Goal: Book appointment/travel/reservation

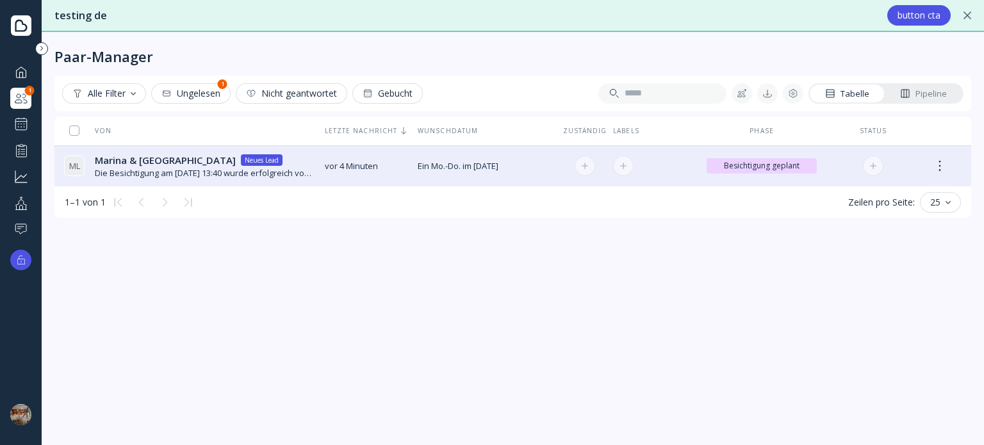
click at [551, 175] on td "Ein Mo.-Do. im [DATE] Ein Mo.-Do. im [DATE]" at bounding box center [486, 166] width 149 height 42
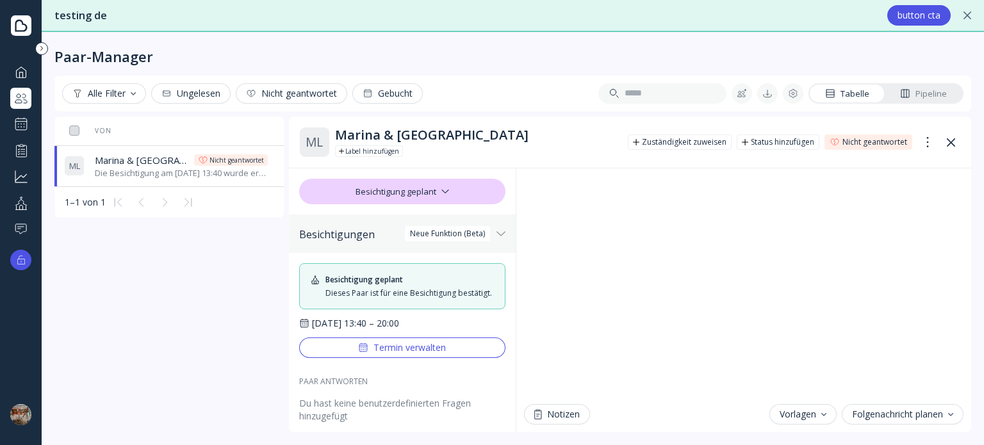
click at [458, 353] on button "Termin verwalten" at bounding box center [402, 347] width 206 height 20
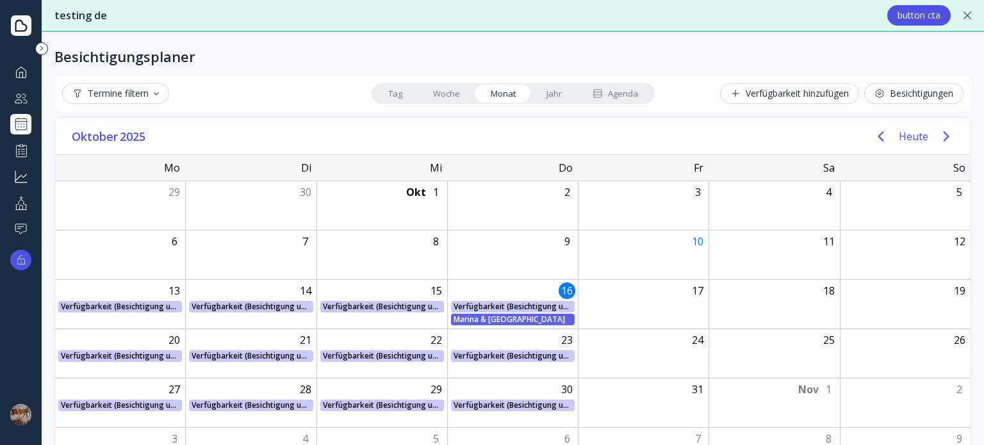
drag, startPoint x: 514, startPoint y: 320, endPoint x: 562, endPoint y: 318, distance: 48.1
click at [562, 318] on div "Marina & [GEOGRAPHIC_DATA]" at bounding box center [512, 320] width 118 height 12
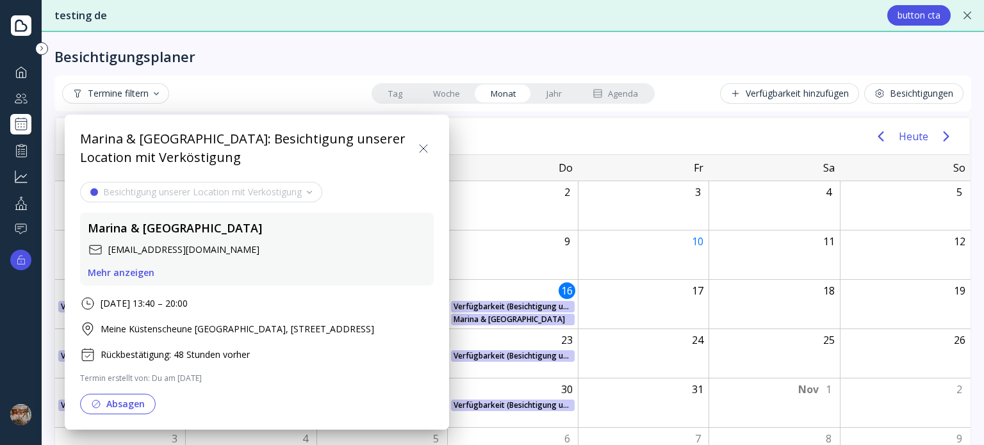
click at [421, 145] on icon at bounding box center [423, 148] width 15 height 15
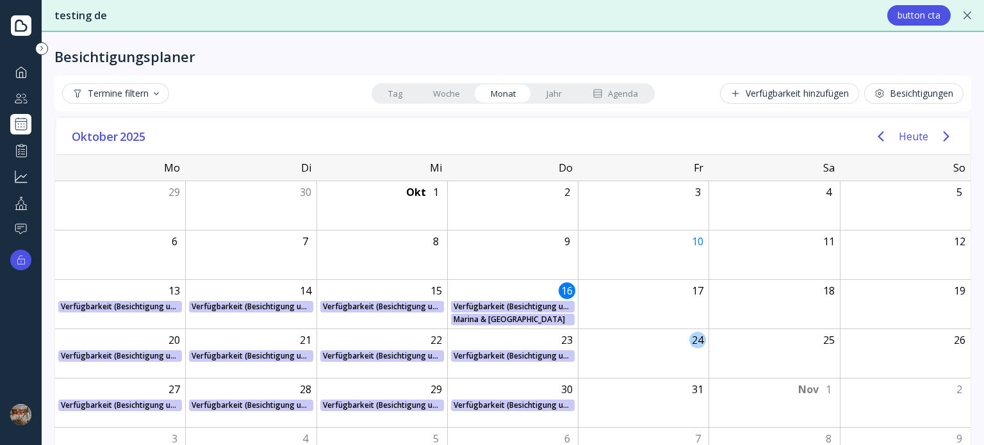
click at [639, 344] on div "24" at bounding box center [643, 353] width 131 height 49
click at [648, 341] on div "24" at bounding box center [643, 353] width 131 height 49
click at [767, 91] on div "Verfügbarkeit hinzufügen" at bounding box center [789, 93] width 118 height 10
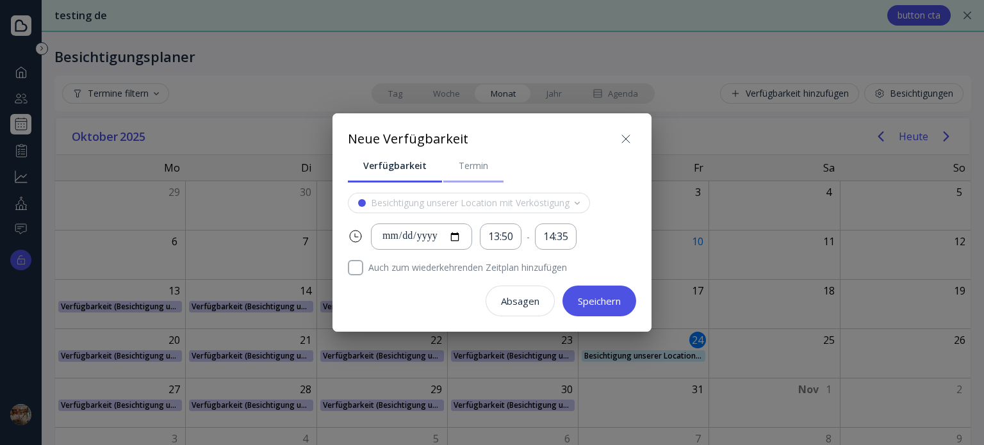
click at [469, 169] on div "Termin" at bounding box center [472, 165] width 29 height 13
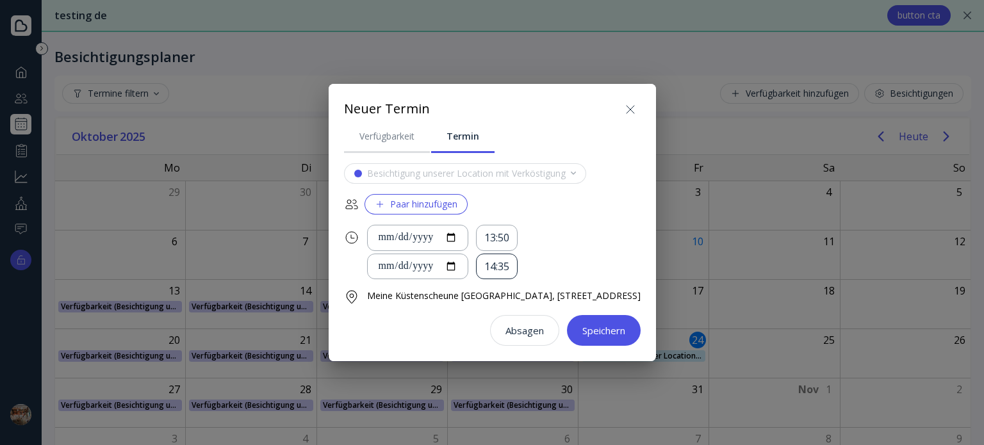
click at [484, 259] on div "14:35" at bounding box center [496, 266] width 25 height 15
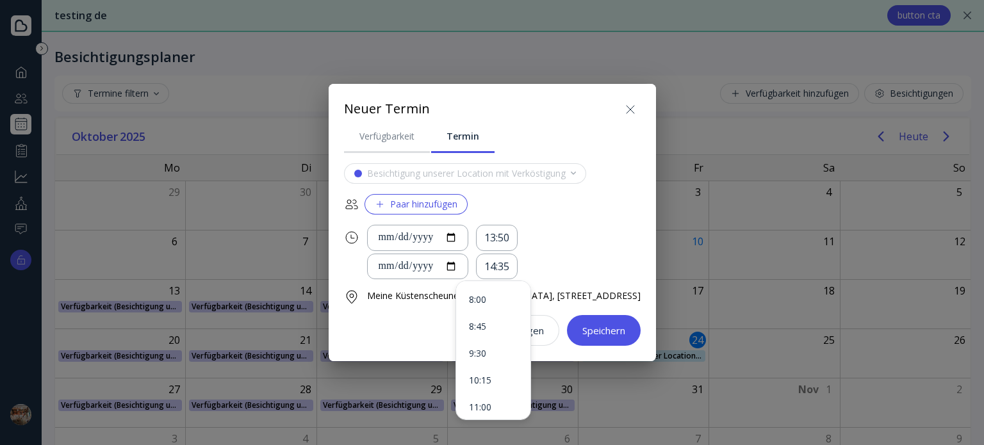
click at [555, 241] on div "**********" at bounding box center [503, 238] width 273 height 26
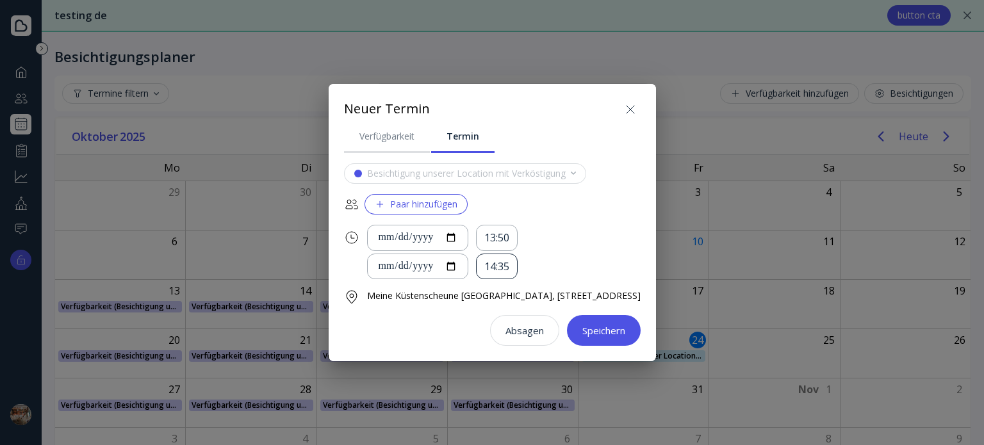
click at [484, 259] on div "14:35" at bounding box center [496, 266] width 25 height 15
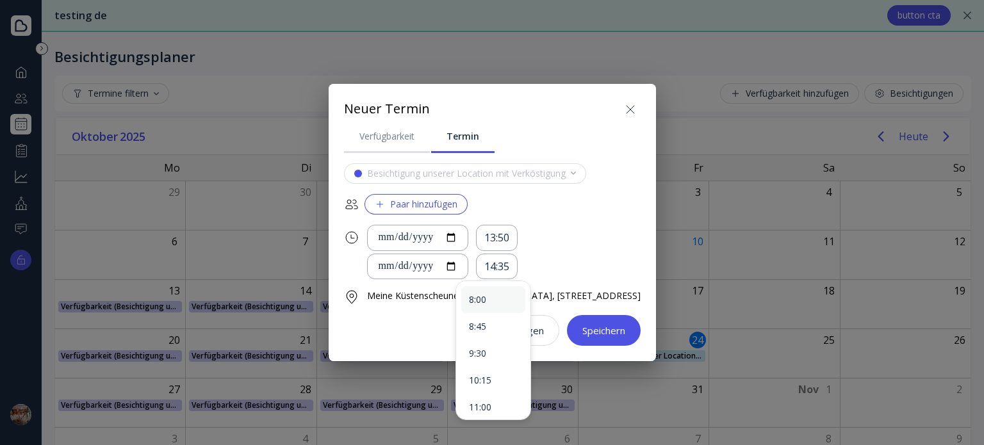
click at [498, 304] on div "8:00" at bounding box center [493, 300] width 49 height 12
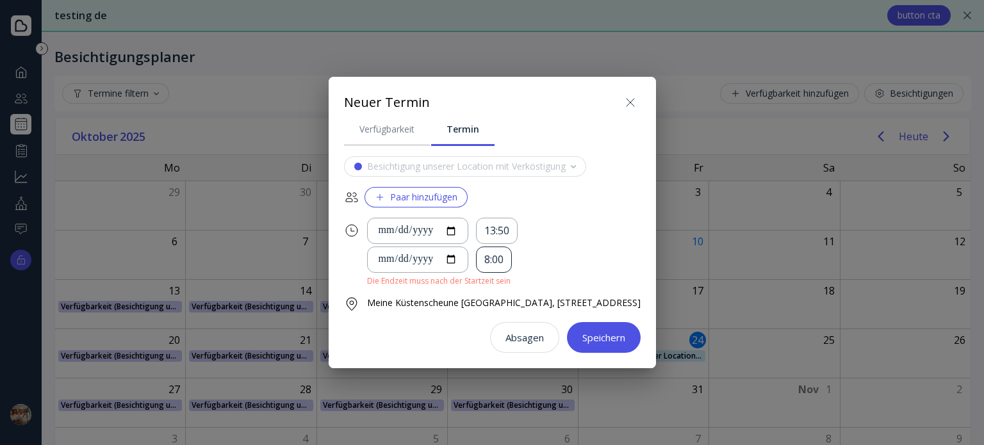
click at [484, 252] on div "8:00" at bounding box center [493, 259] width 19 height 15
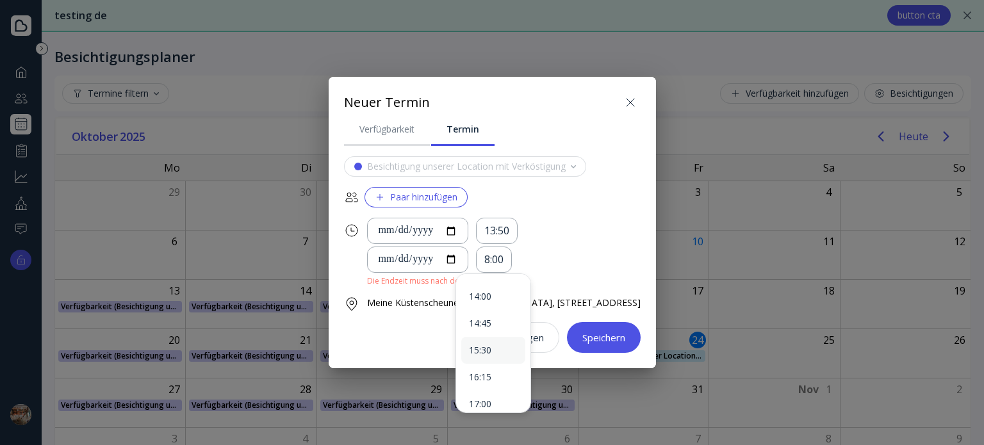
scroll to position [192, 0]
click at [503, 291] on div "13:15" at bounding box center [493, 289] width 49 height 12
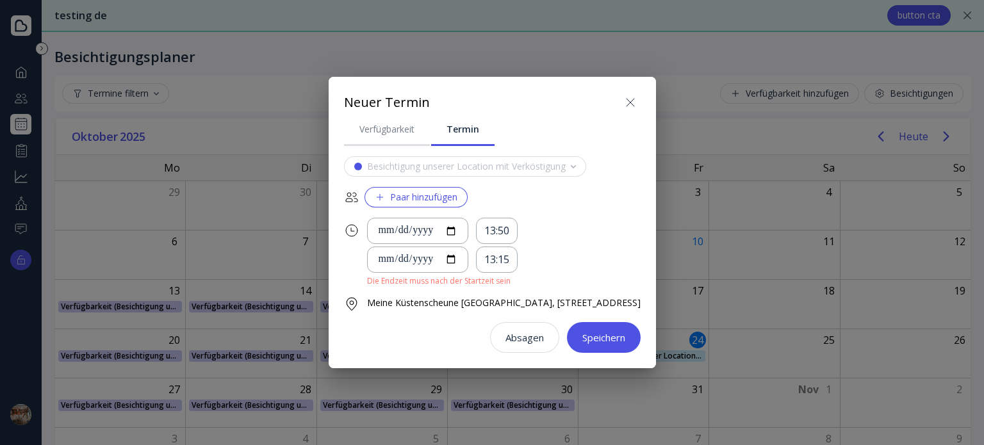
click at [521, 261] on div "**********" at bounding box center [503, 260] width 273 height 26
click at [464, 275] on div "Die Endzeit muss nach der Startzeit sein" at bounding box center [503, 280] width 273 height 11
click at [491, 250] on div "13:15" at bounding box center [497, 260] width 42 height 26
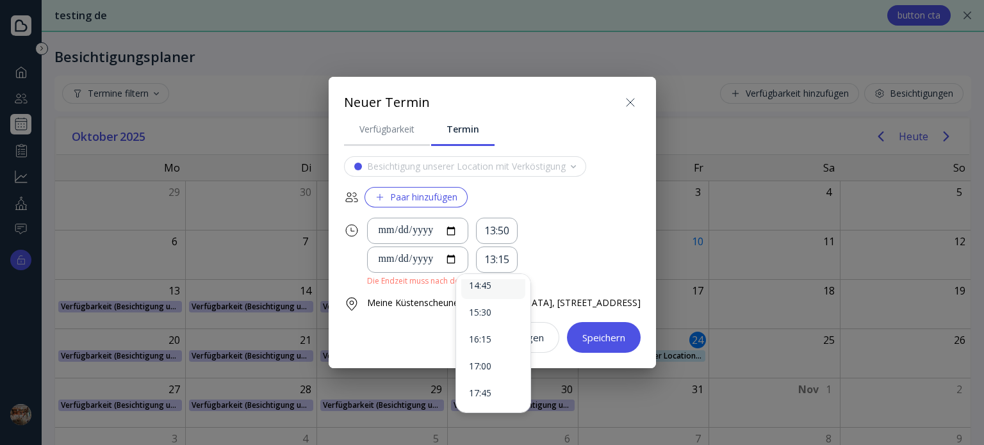
scroll to position [256, 0]
click at [496, 325] on div "16:15" at bounding box center [493, 332] width 64 height 27
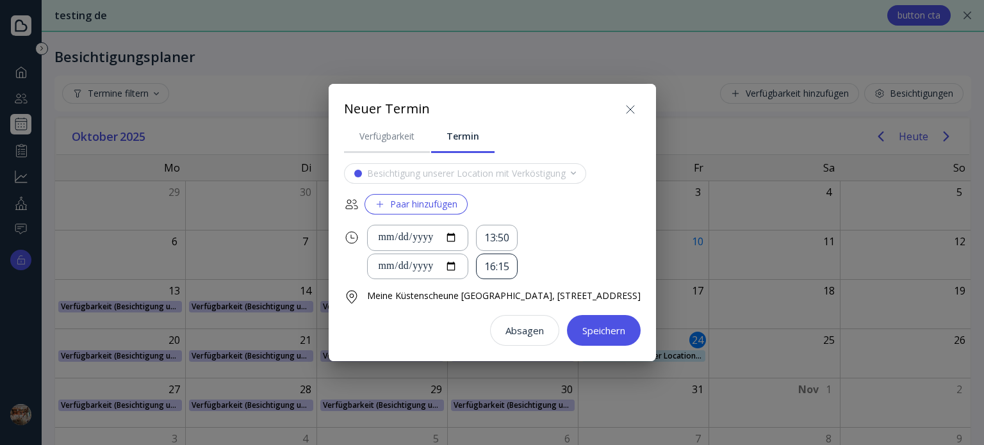
click at [484, 259] on div "16:15" at bounding box center [496, 266] width 25 height 15
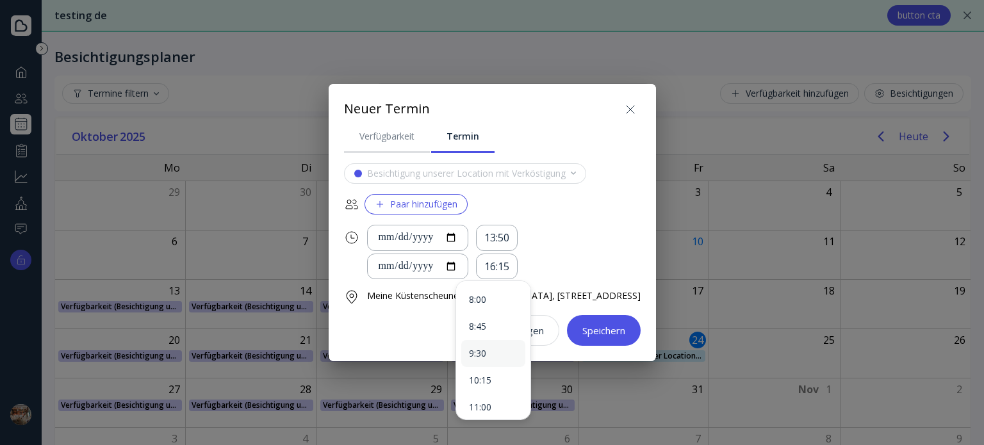
click at [489, 363] on div "9:30" at bounding box center [493, 353] width 64 height 27
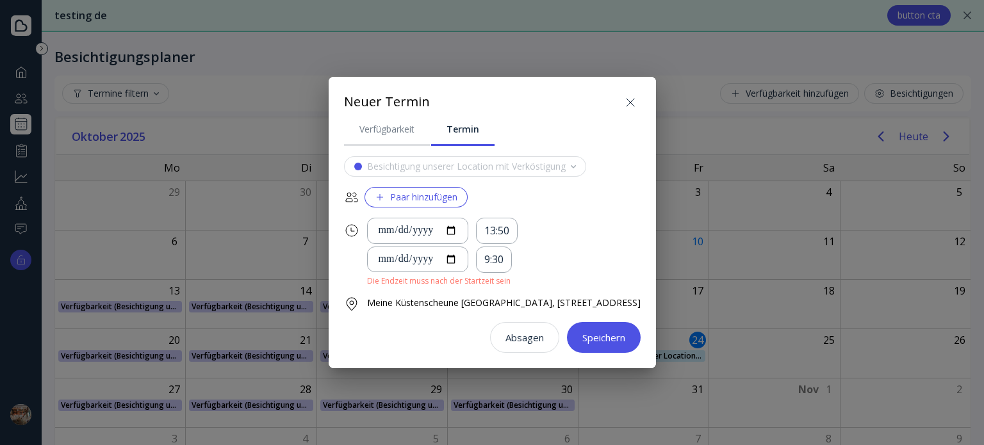
click at [512, 266] on div "**********" at bounding box center [503, 260] width 273 height 26
click at [622, 340] on div "Speichern" at bounding box center [603, 337] width 43 height 10
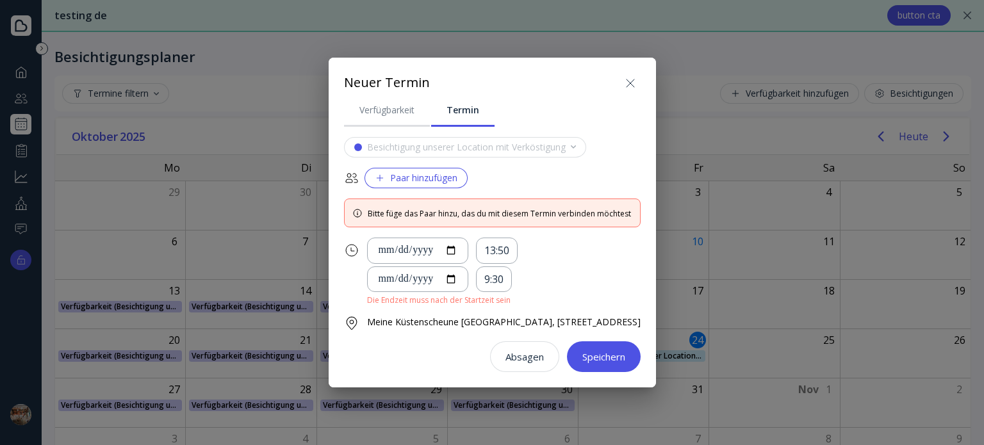
click at [437, 177] on button "Paar hinzufügen" at bounding box center [415, 178] width 103 height 20
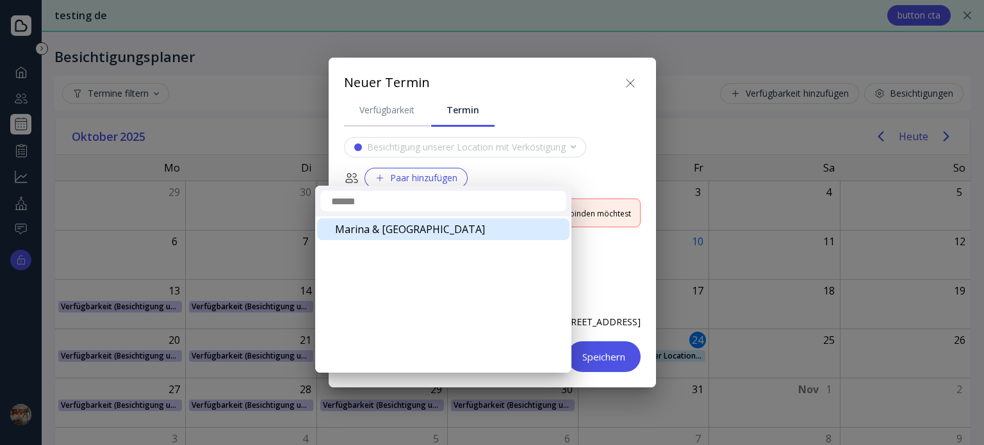
click at [419, 227] on div "Marina & [GEOGRAPHIC_DATA]" at bounding box center [443, 229] width 252 height 22
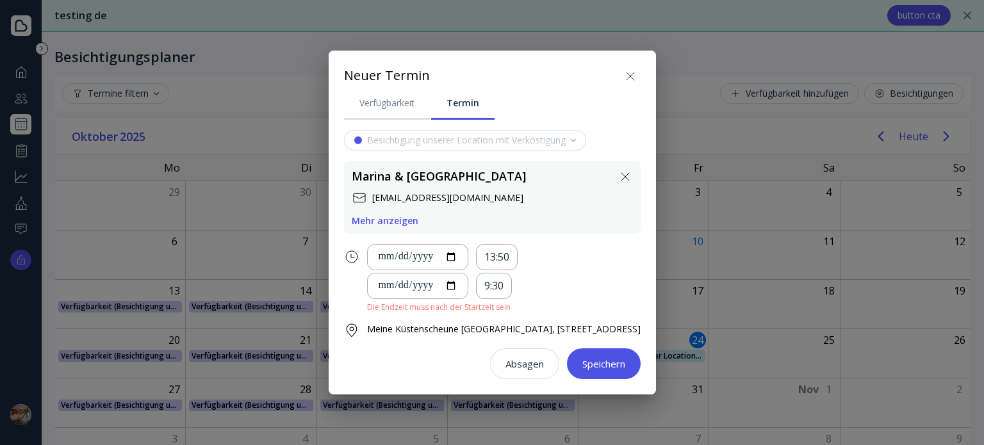
click at [623, 368] on div "Speichern" at bounding box center [603, 364] width 43 height 10
click at [625, 367] on div "Speichern" at bounding box center [603, 364] width 43 height 10
click at [485, 284] on div "9:30" at bounding box center [494, 286] width 36 height 26
click at [380, 220] on div "Mehr anzeigen" at bounding box center [385, 221] width 67 height 10
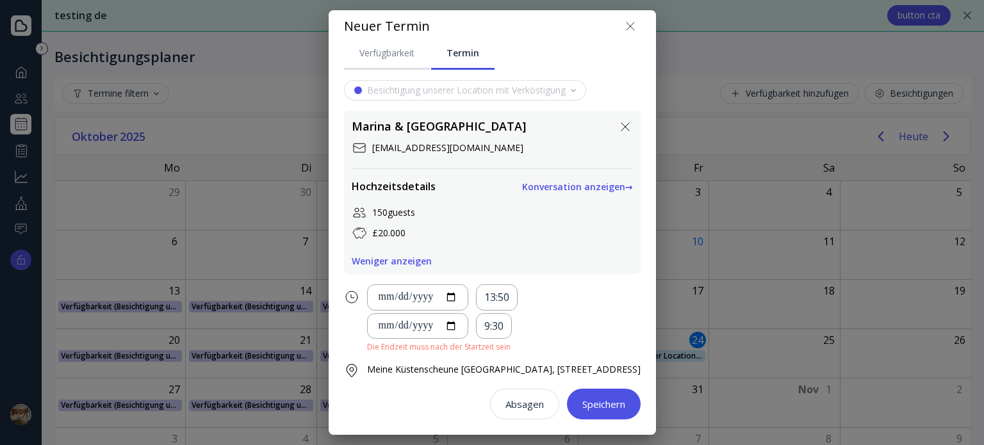
scroll to position [19, 0]
click at [466, 341] on div "Die Endzeit muss nach der Startzeit sein" at bounding box center [503, 346] width 273 height 11
click at [484, 319] on div "9:30" at bounding box center [493, 326] width 19 height 15
drag, startPoint x: 574, startPoint y: 309, endPoint x: 566, endPoint y: 312, distance: 8.7
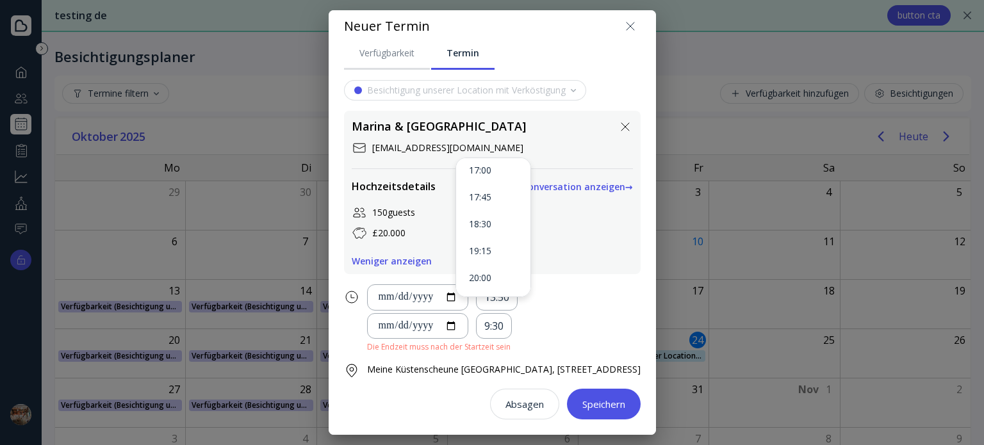
click at [574, 313] on div "**********" at bounding box center [503, 326] width 273 height 26
click at [484, 319] on div "9:30" at bounding box center [493, 326] width 19 height 15
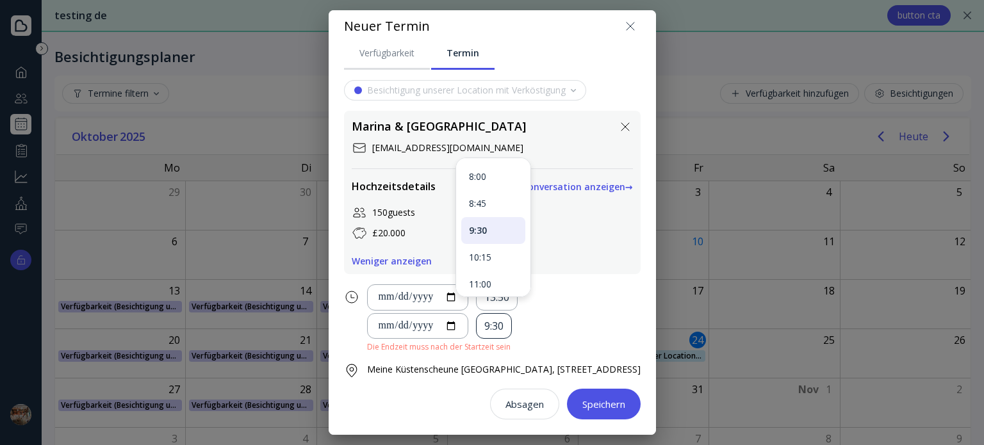
click at [484, 319] on div "9:30" at bounding box center [493, 326] width 19 height 15
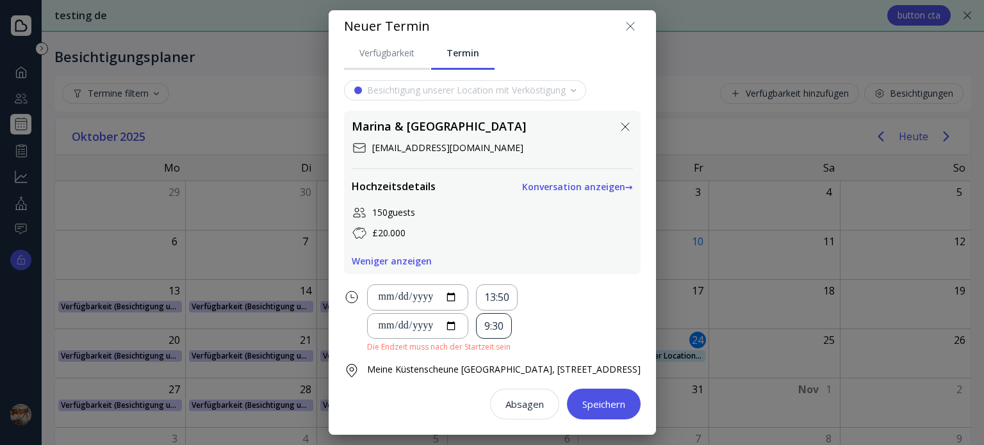
click at [484, 319] on div "9:30" at bounding box center [493, 326] width 19 height 15
click at [549, 321] on div "**********" at bounding box center [503, 326] width 273 height 26
click at [484, 319] on div "9:30" at bounding box center [493, 326] width 19 height 15
click at [544, 313] on div "**********" at bounding box center [503, 326] width 273 height 26
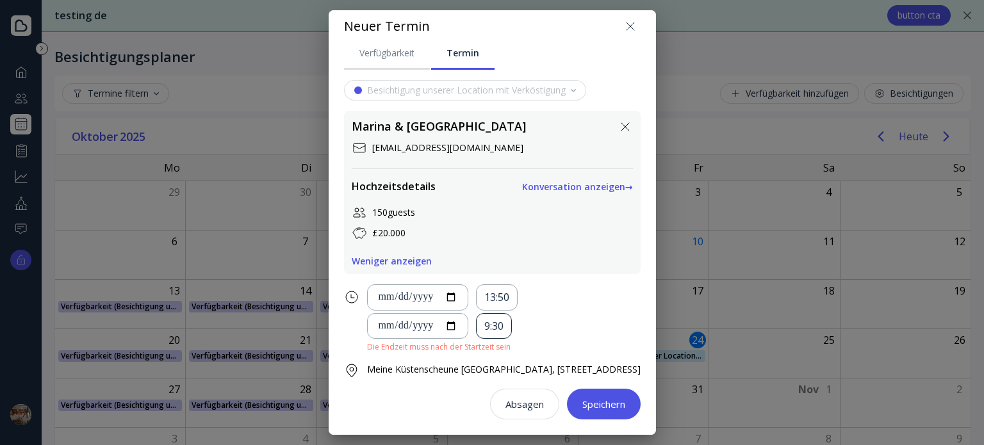
click at [484, 320] on div "9:30" at bounding box center [493, 326] width 19 height 15
click at [499, 265] on div "17:45" at bounding box center [493, 270] width 49 height 12
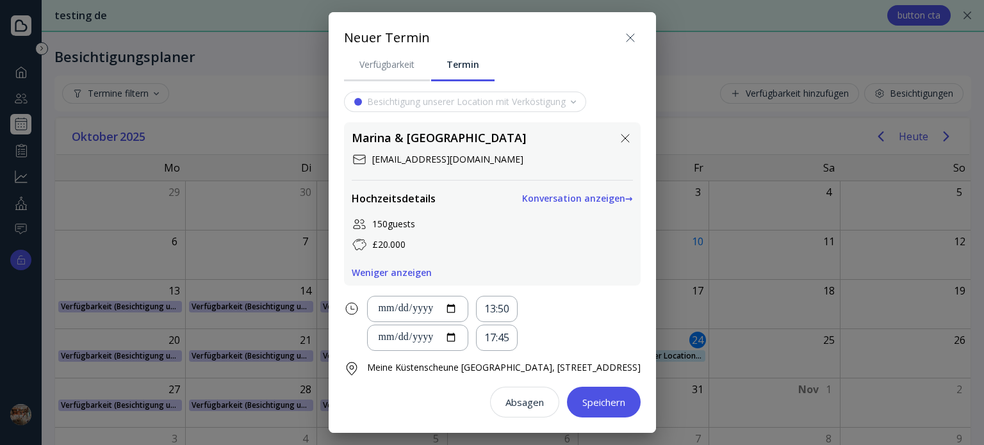
click at [610, 404] on div "Speichern" at bounding box center [603, 402] width 43 height 10
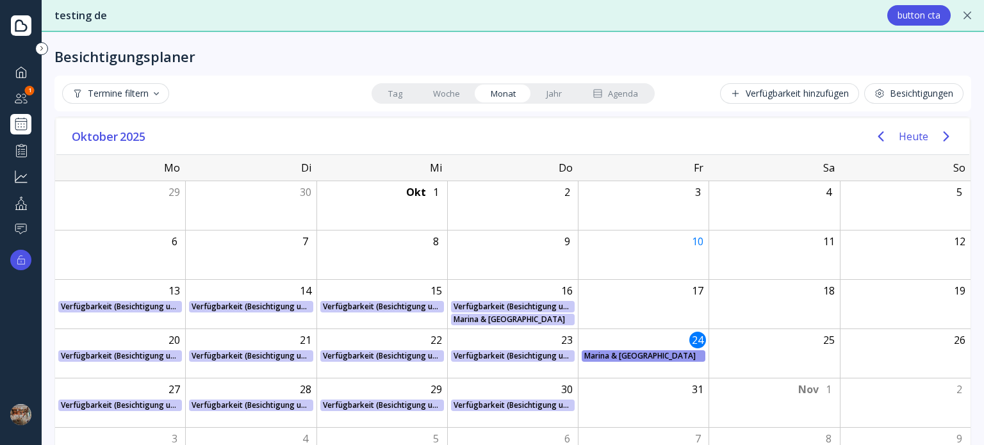
click at [619, 356] on div "Marina & [GEOGRAPHIC_DATA]" at bounding box center [643, 356] width 118 height 12
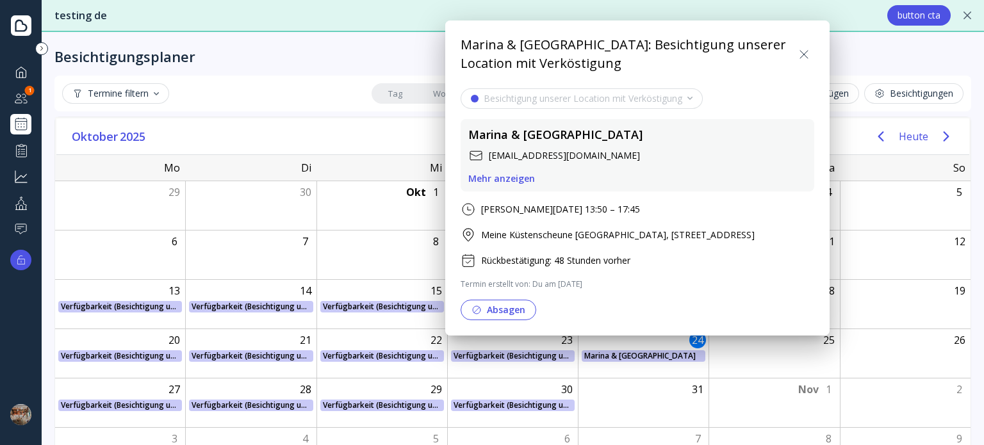
click at [629, 383] on div at bounding box center [492, 223] width 1188 height 650
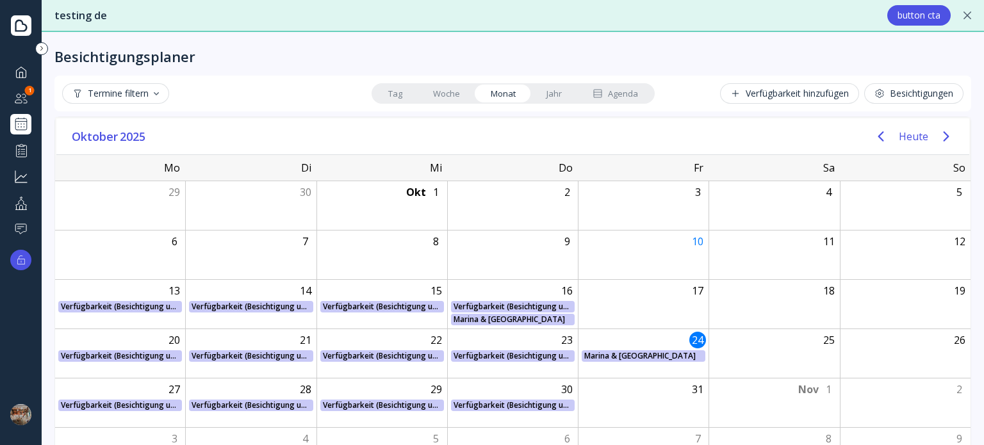
click at [434, 93] on link "Woche" at bounding box center [446, 94] width 58 height 18
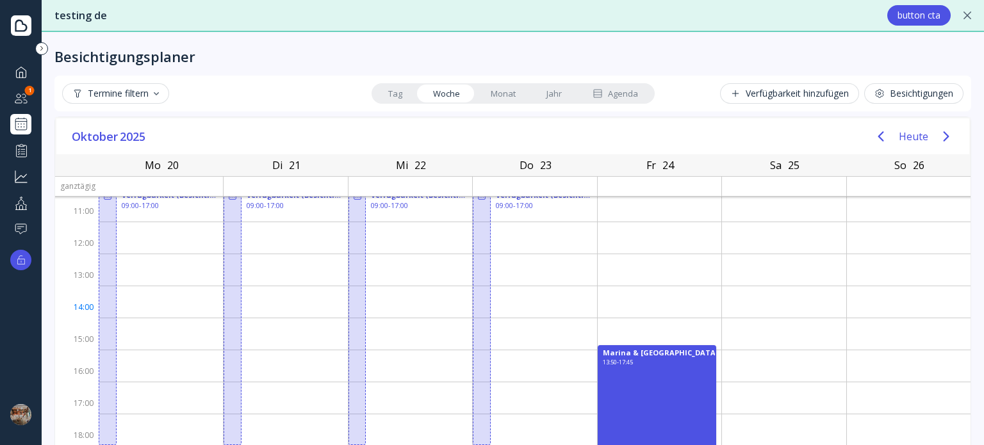
scroll to position [127, 0]
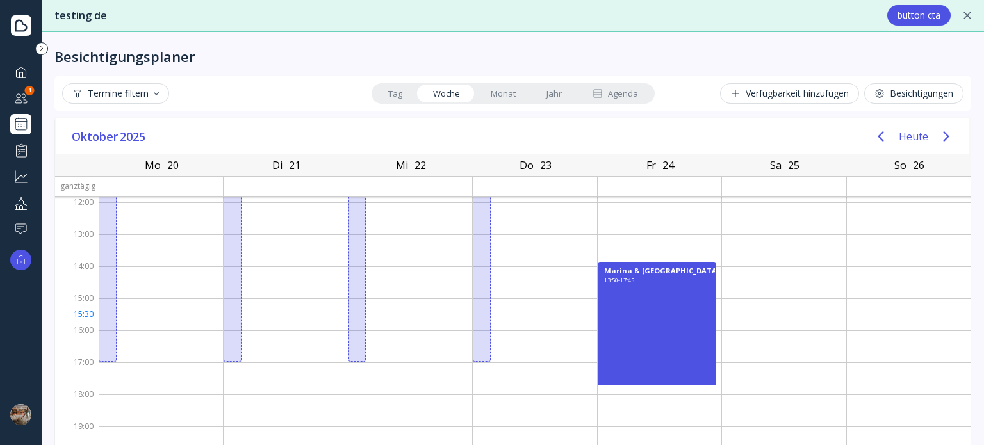
click at [632, 314] on div "Marina & [GEOGRAPHIC_DATA] 13:50 - 17:45" at bounding box center [656, 324] width 118 height 124
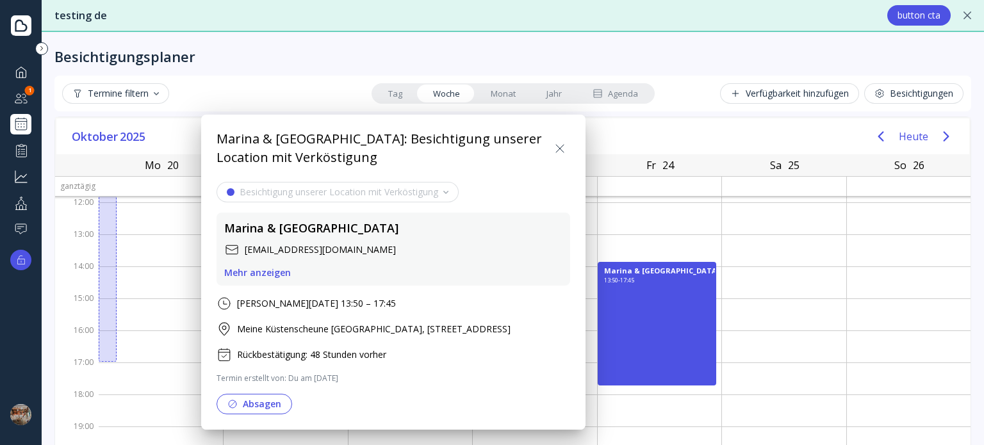
drag, startPoint x: 626, startPoint y: 371, endPoint x: 633, endPoint y: 338, distance: 33.3
click at [633, 338] on div at bounding box center [492, 223] width 1188 height 650
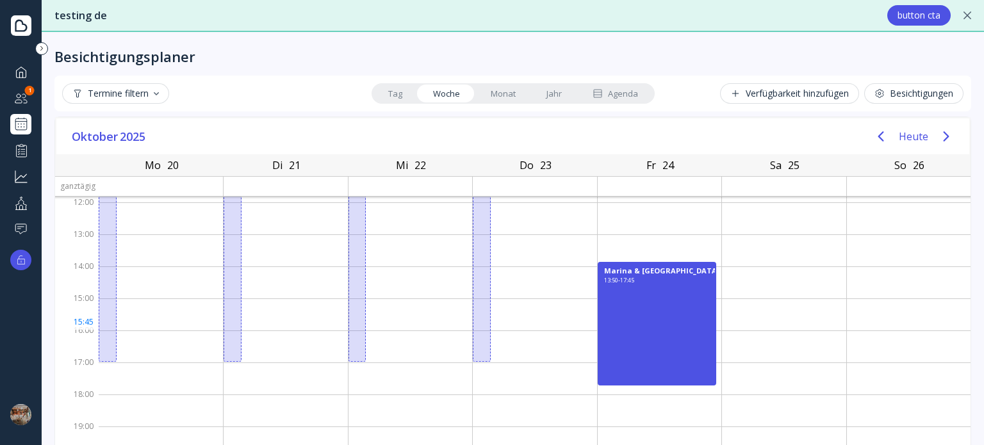
click at [626, 328] on div "13:50 - 17:45" at bounding box center [619, 329] width 30 height 105
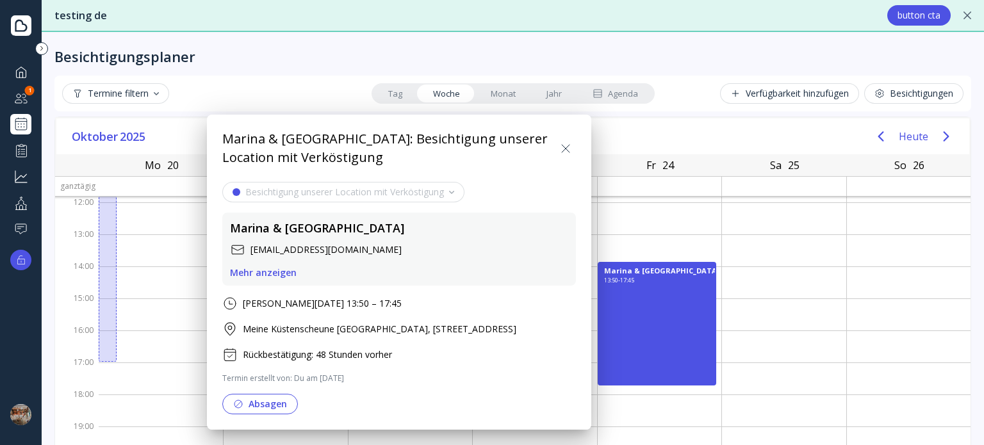
drag, startPoint x: 647, startPoint y: 262, endPoint x: 641, endPoint y: 298, distance: 36.3
click at [641, 298] on div at bounding box center [492, 223] width 1188 height 650
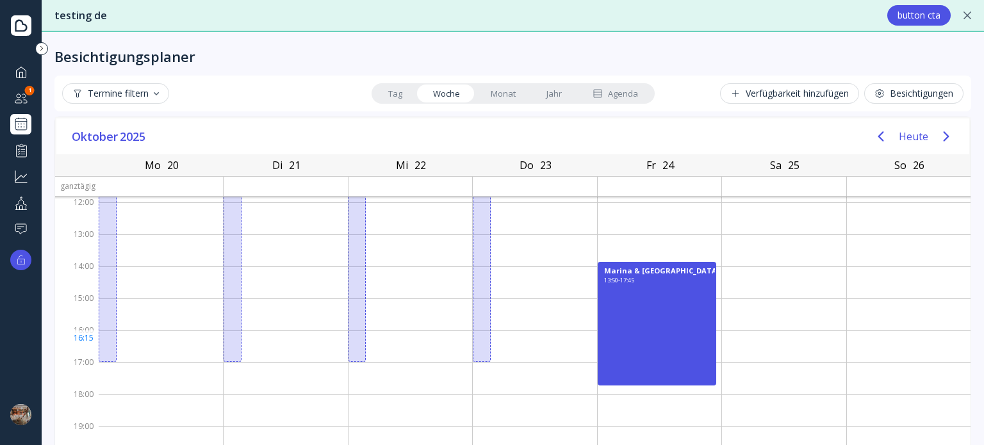
click at [638, 340] on div "Marina & [GEOGRAPHIC_DATA] 13:50 - 17:45" at bounding box center [656, 324] width 118 height 124
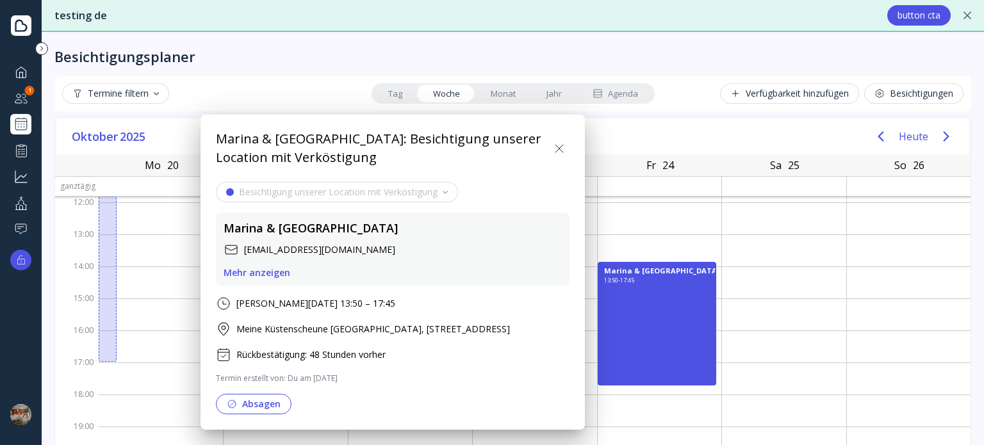
click at [353, 304] on div "[PERSON_NAME][DATE] 13:50 – 17:45" at bounding box center [315, 303] width 159 height 13
click at [547, 150] on div "Marina & [GEOGRAPHIC_DATA]: Besichtigung unserer Location mit Verköstigung" at bounding box center [382, 148] width 333 height 36
click at [555, 146] on icon at bounding box center [558, 148] width 15 height 15
